Goal: Task Accomplishment & Management: Manage account settings

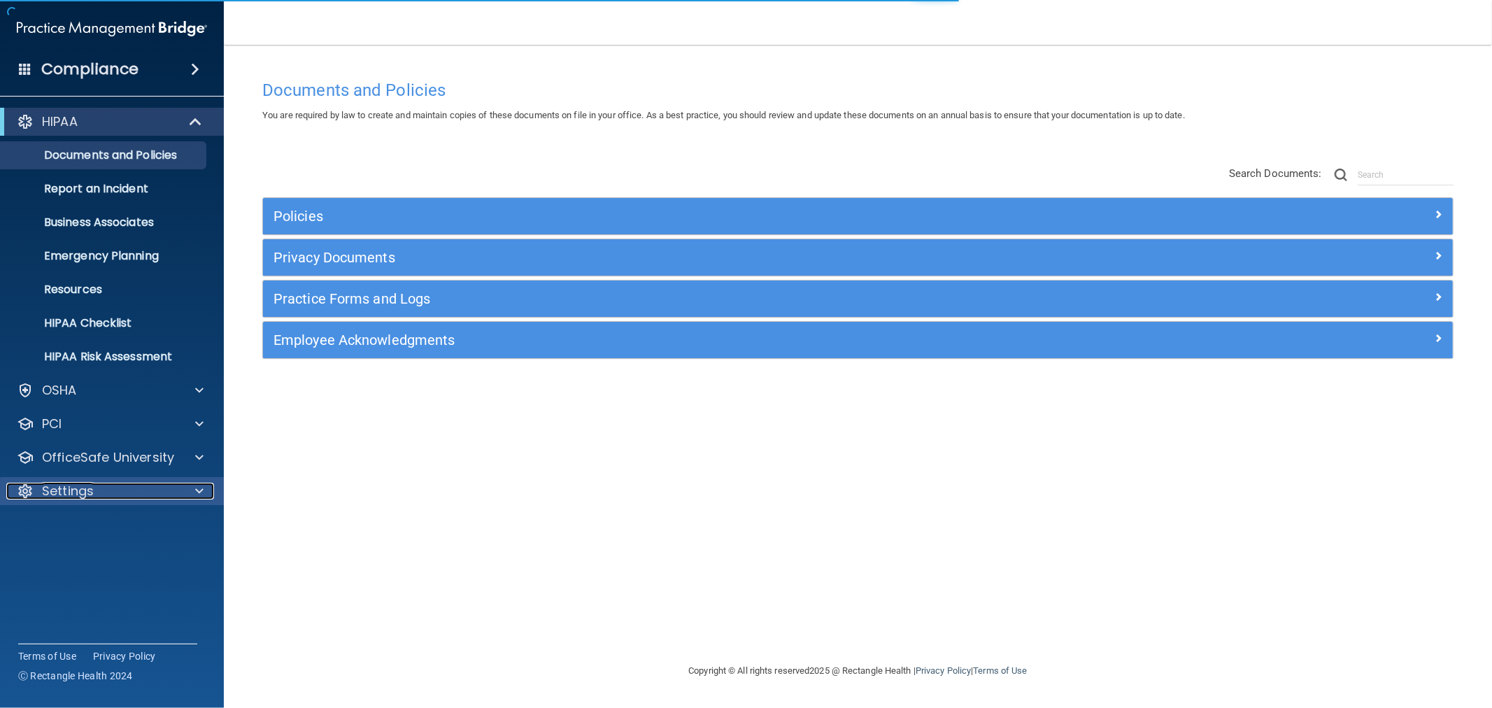
click at [122, 495] on div "Settings" at bounding box center [93, 491] width 174 height 17
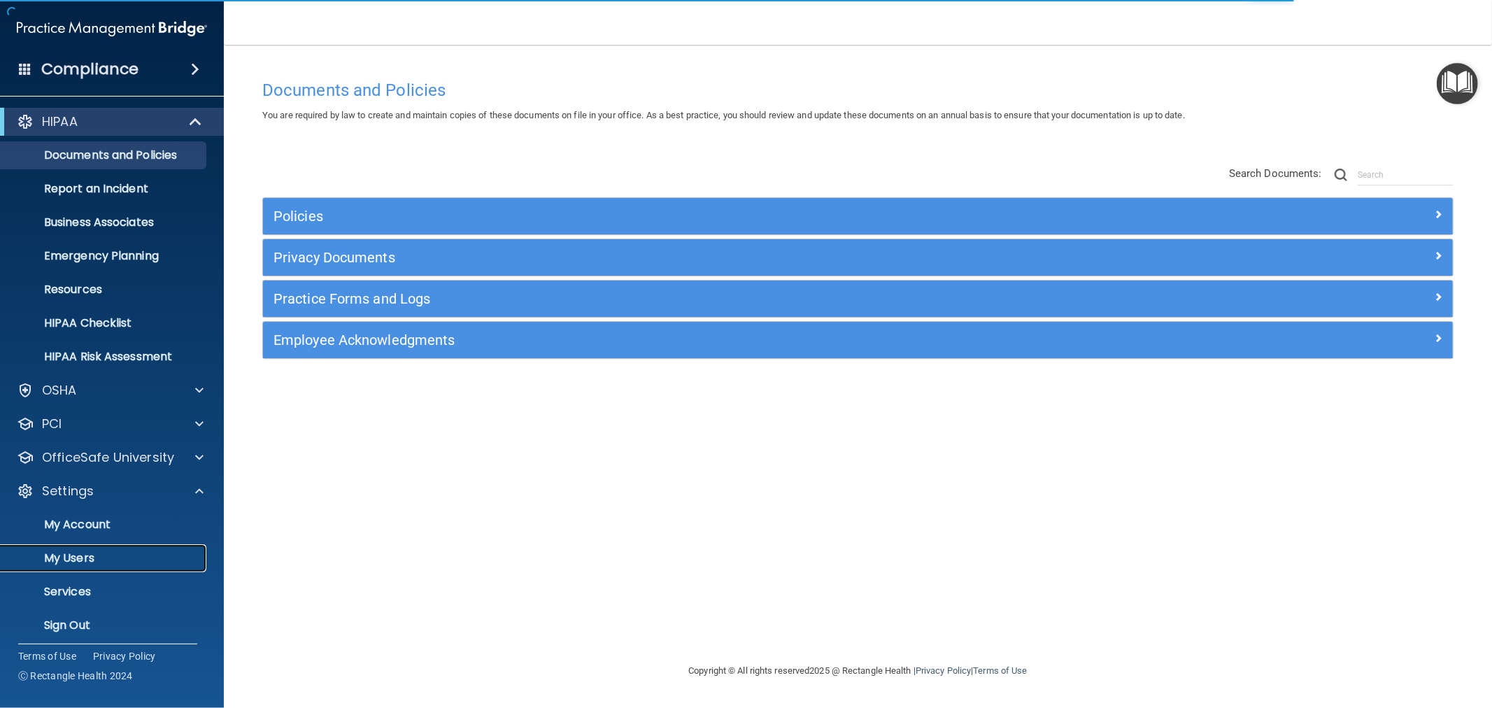
click at [115, 549] on link "My Users" at bounding box center [96, 558] width 220 height 28
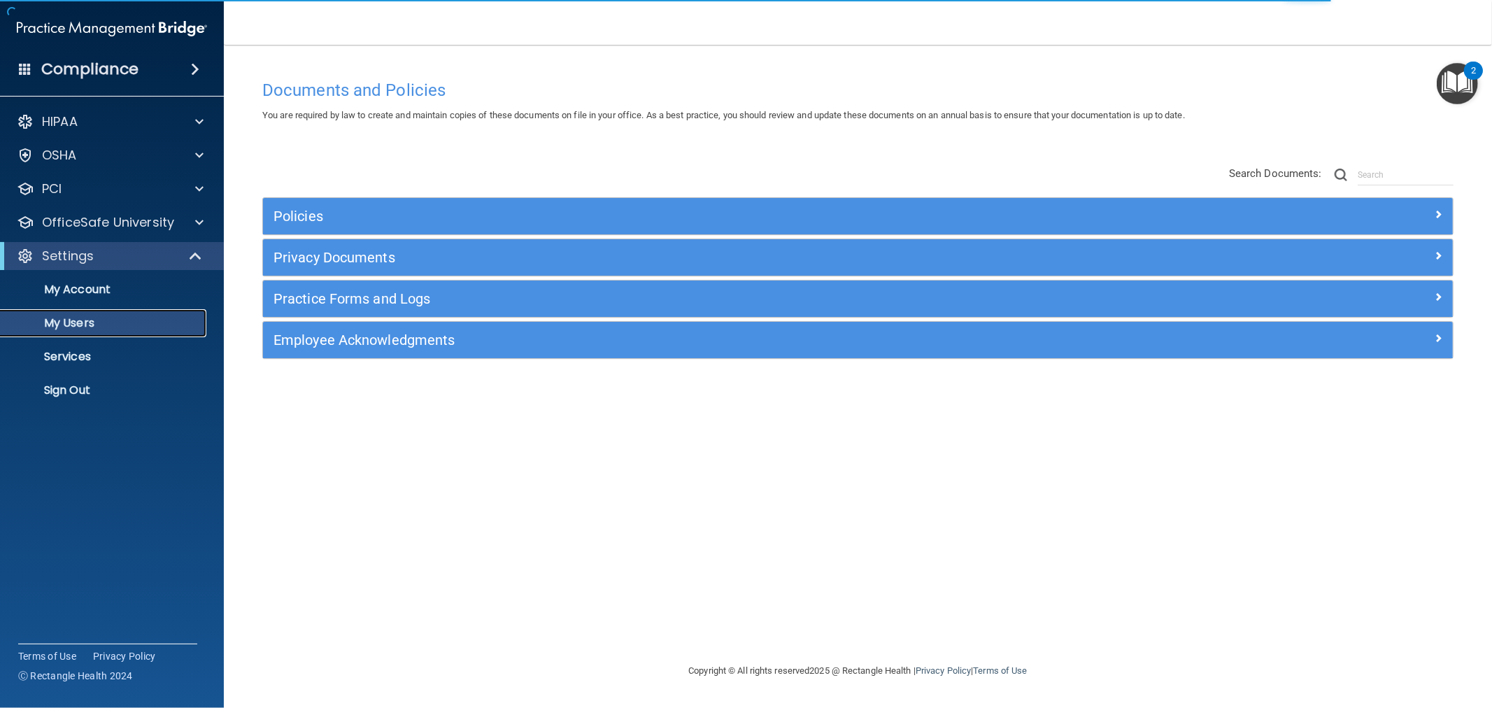
select select "20"
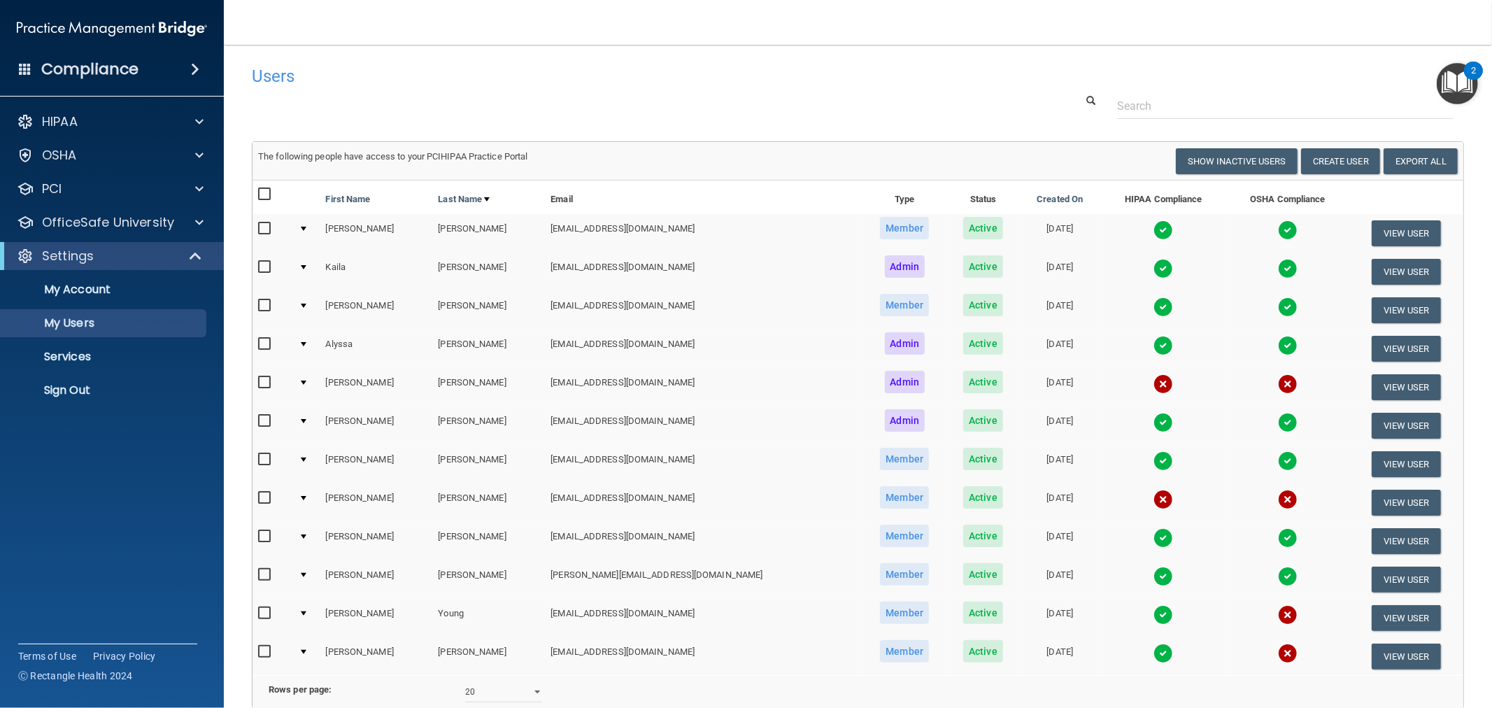
click at [309, 310] on td at bounding box center [306, 310] width 27 height 38
click at [310, 337] on td at bounding box center [306, 349] width 27 height 38
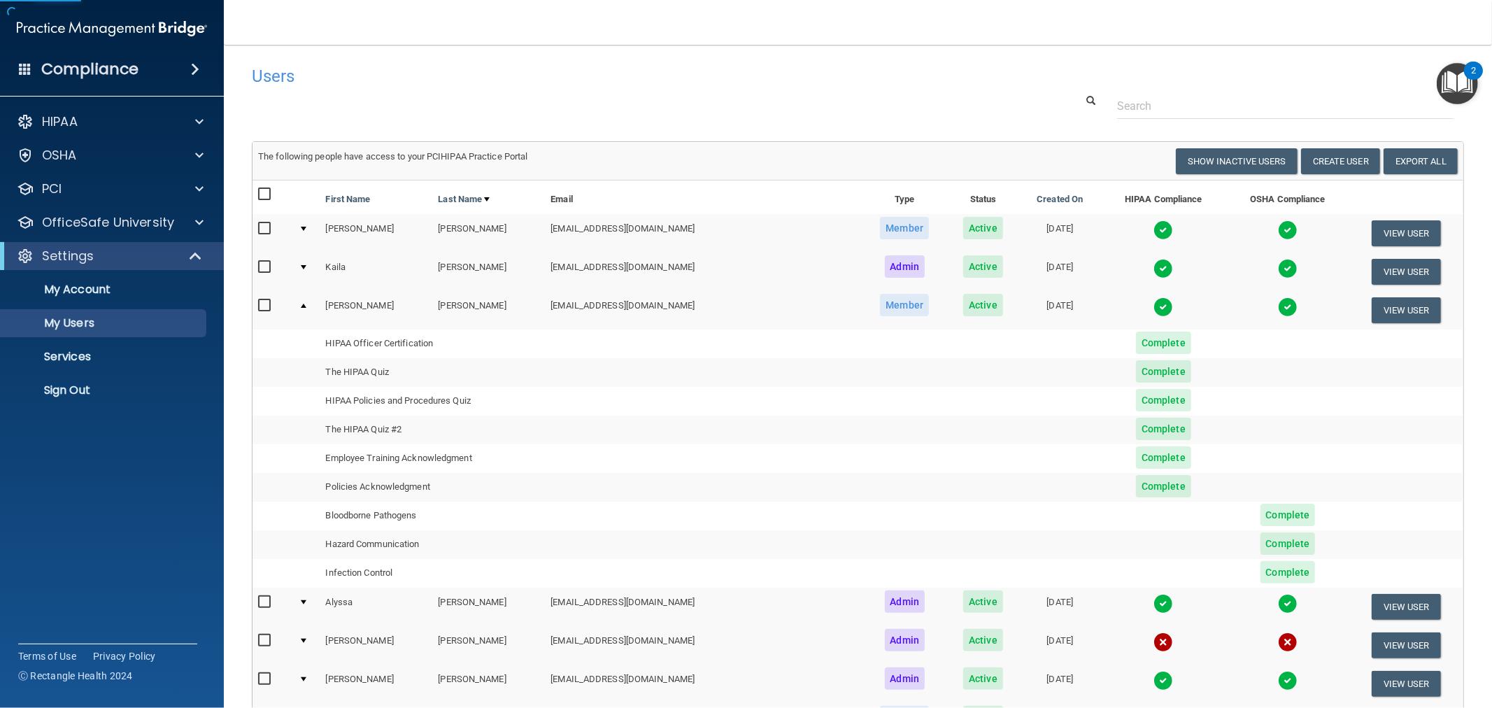
click at [310, 337] on td at bounding box center [306, 344] width 27 height 29
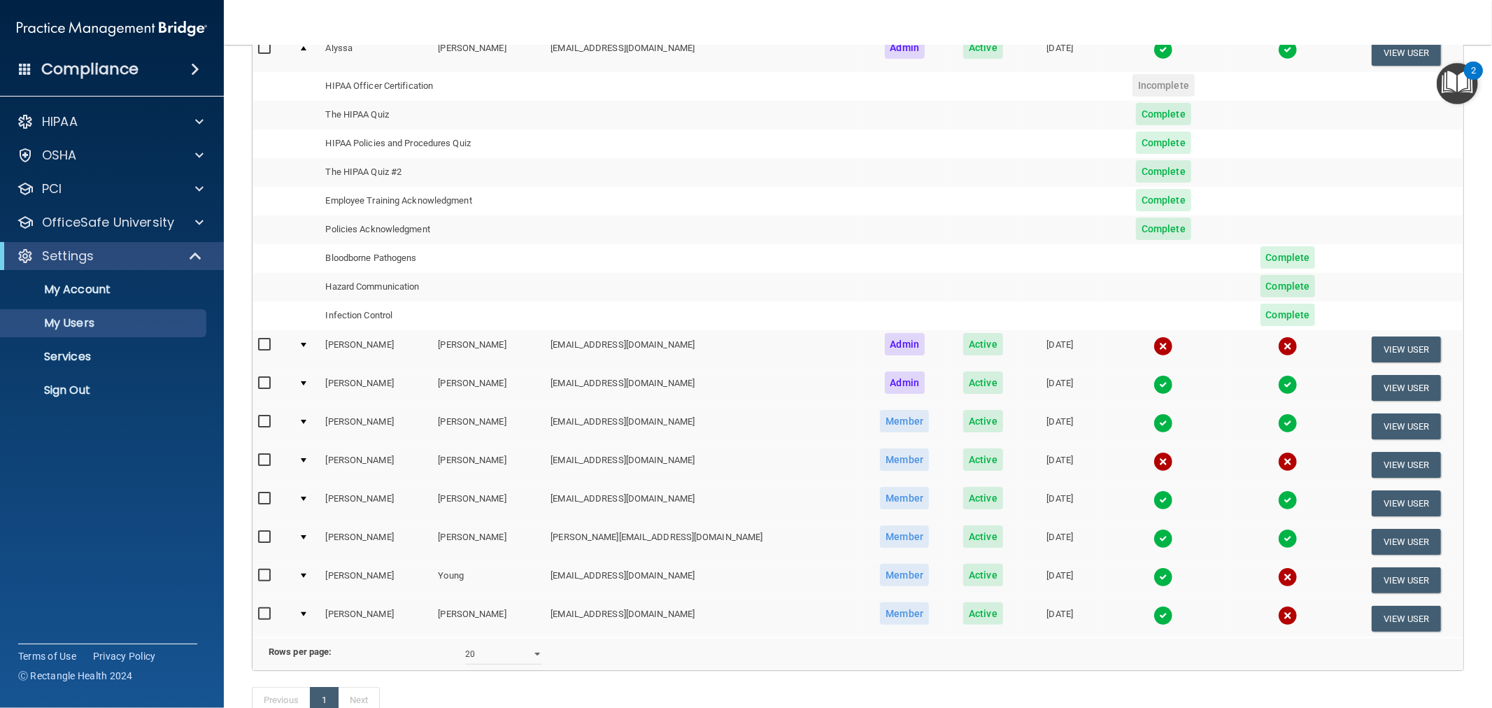
scroll to position [311, 0]
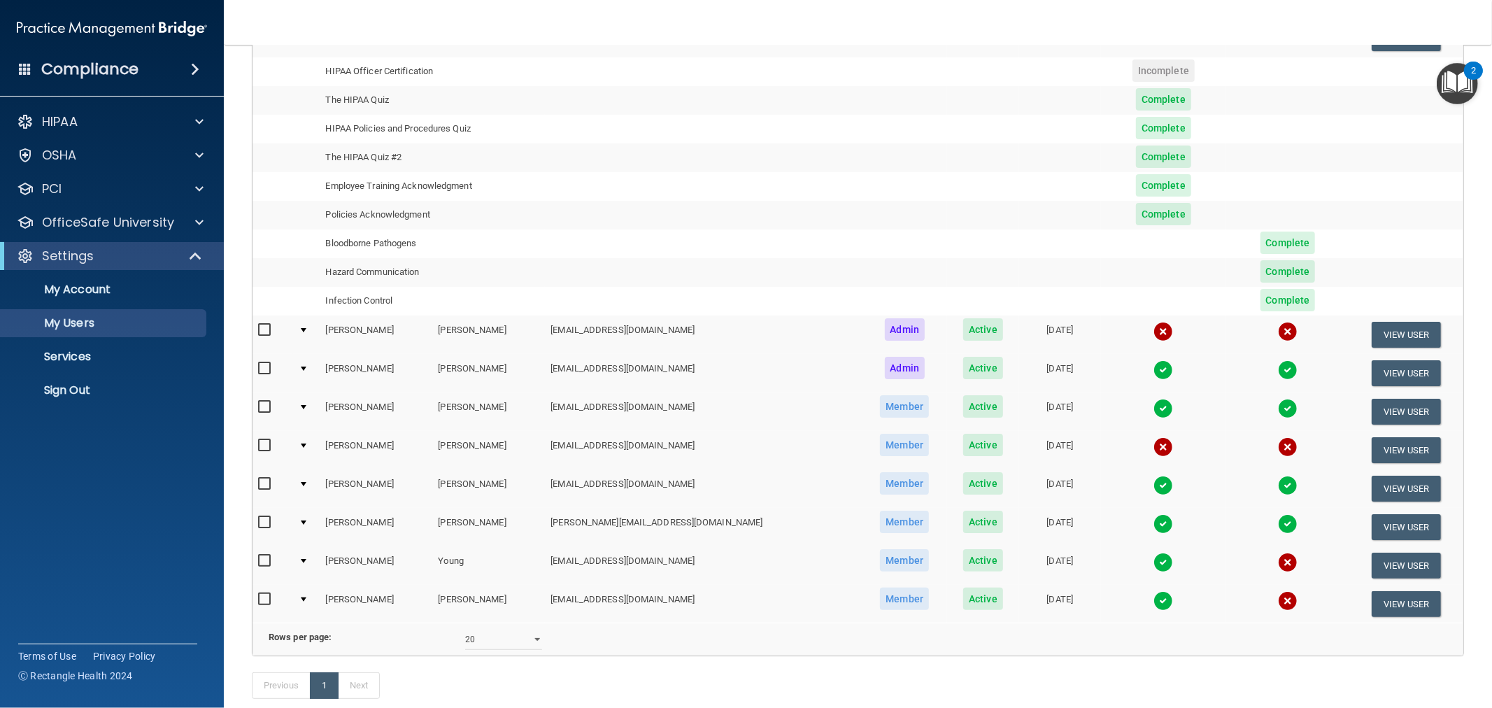
click at [301, 397] on td at bounding box center [306, 412] width 27 height 38
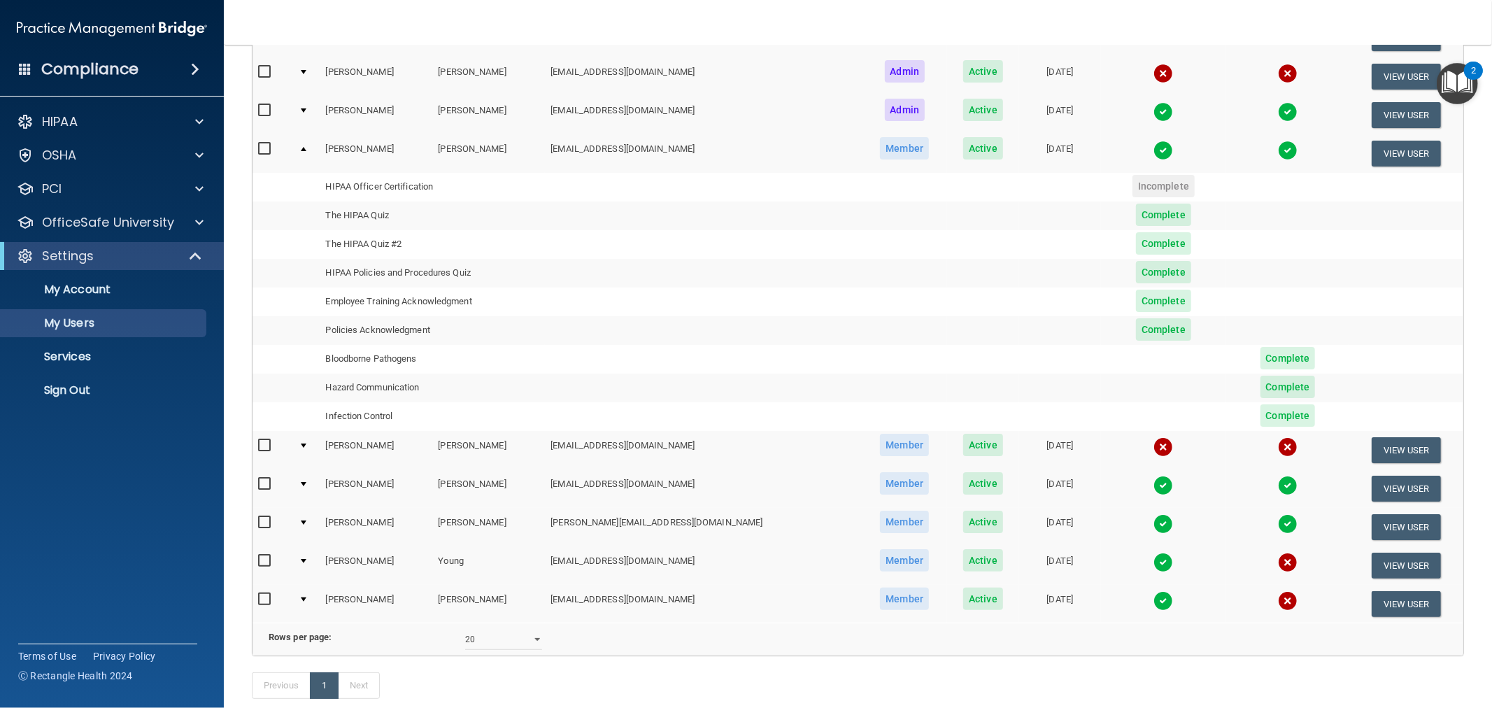
click at [1268, 357] on span "Complete" at bounding box center [1288, 358] width 55 height 22
click at [1261, 360] on span "Complete" at bounding box center [1288, 358] width 55 height 22
